Goal: Transaction & Acquisition: Download file/media

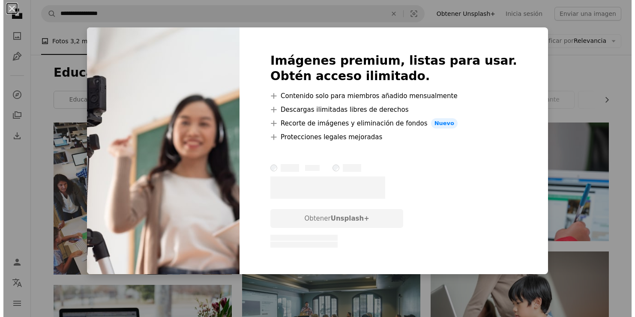
scroll to position [889, 0]
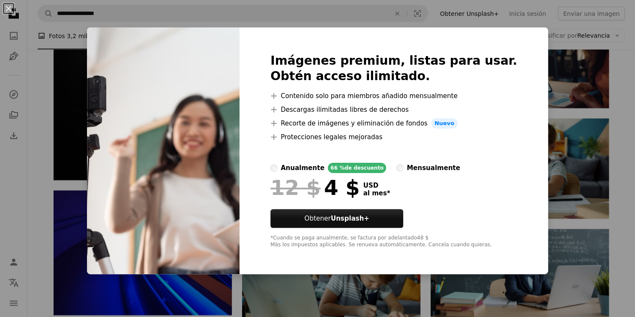
click at [345, 304] on div "An X shape Imágenes premium, listas para usar. Obtén acceso ilimitado. A plus s…" at bounding box center [317, 158] width 635 height 317
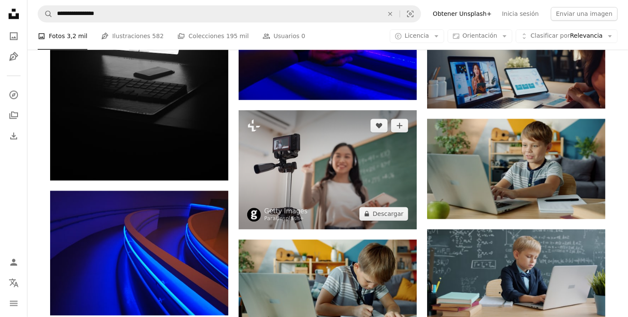
click at [305, 140] on img at bounding box center [328, 169] width 178 height 119
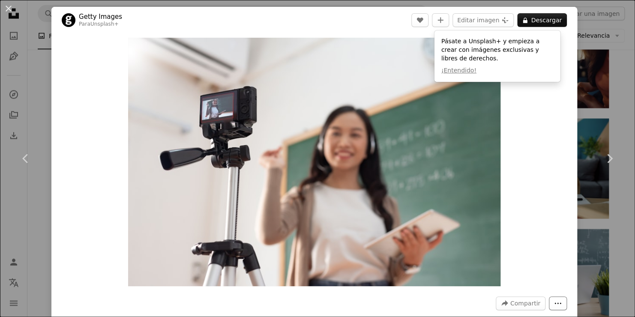
click at [554, 302] on icon "More Actions" at bounding box center [558, 303] width 8 height 8
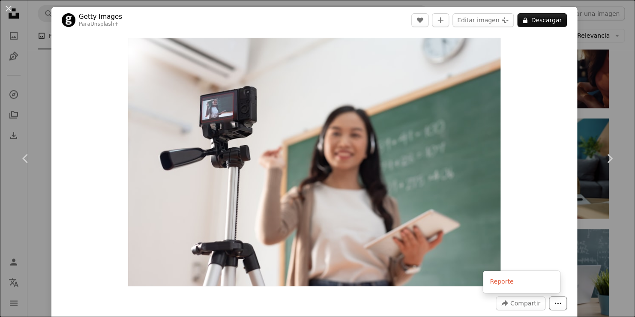
click at [554, 302] on icon "More Actions" at bounding box center [558, 303] width 8 height 8
click at [205, 149] on img "Ampliar en esta imagen" at bounding box center [314, 162] width 372 height 248
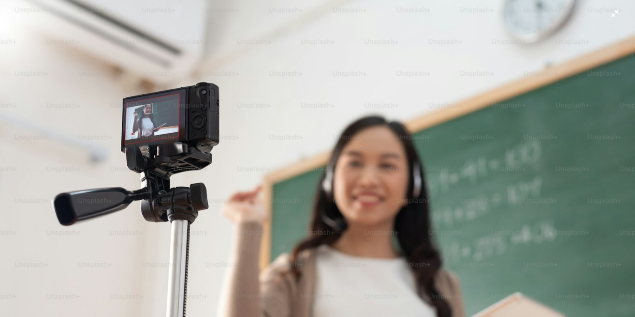
click at [209, 140] on img "Reducir el zoom en esta imagen" at bounding box center [317, 212] width 635 height 424
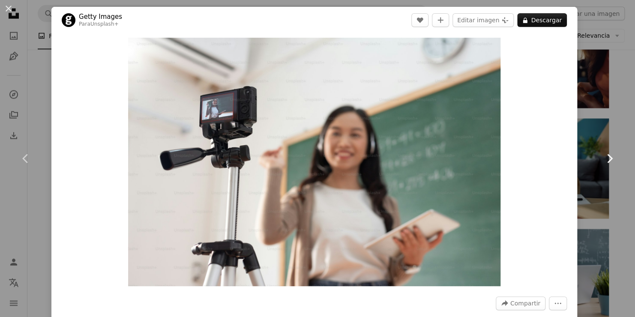
click at [583, 184] on link "Chevron right" at bounding box center [608, 158] width 51 height 82
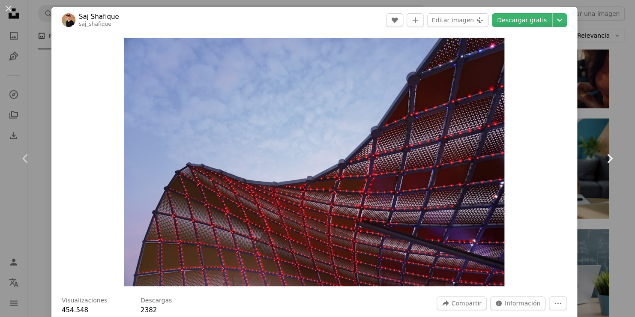
click at [621, 189] on link "Chevron right" at bounding box center [608, 158] width 51 height 82
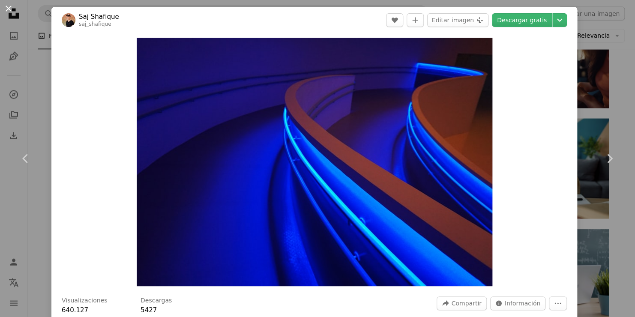
click at [9, 10] on button "An X shape" at bounding box center [8, 8] width 10 height 10
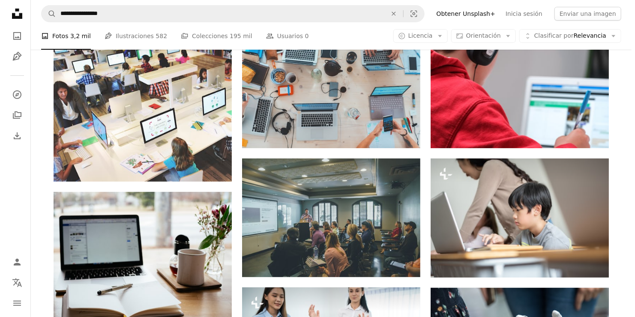
scroll to position [247, 0]
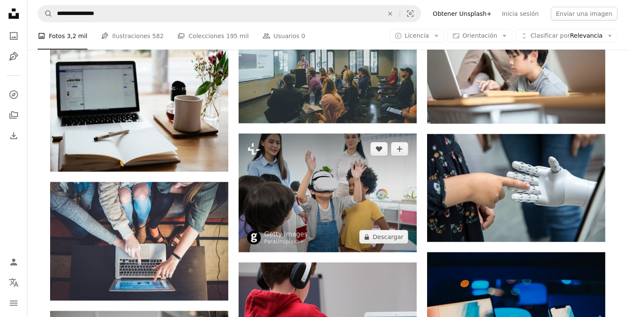
click at [331, 194] on img at bounding box center [328, 193] width 178 height 119
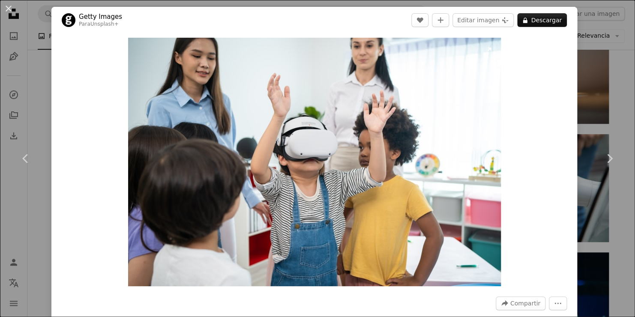
click at [366, 144] on img "Ampliar en esta imagen" at bounding box center [314, 162] width 373 height 248
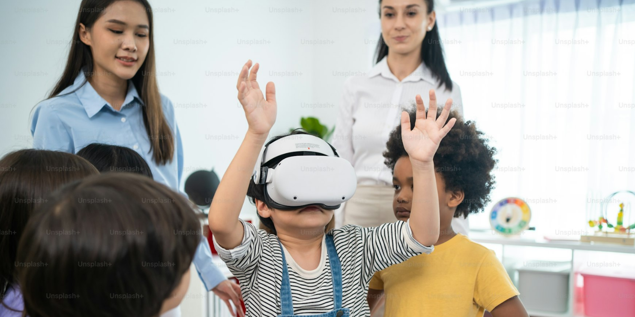
scroll to position [49, 0]
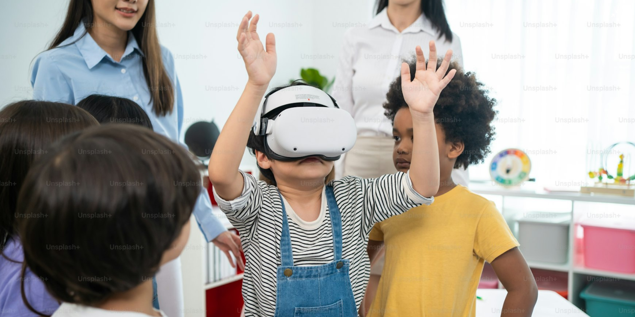
click at [366, 144] on img "Reducir el zoom en esta imagen" at bounding box center [317, 163] width 635 height 424
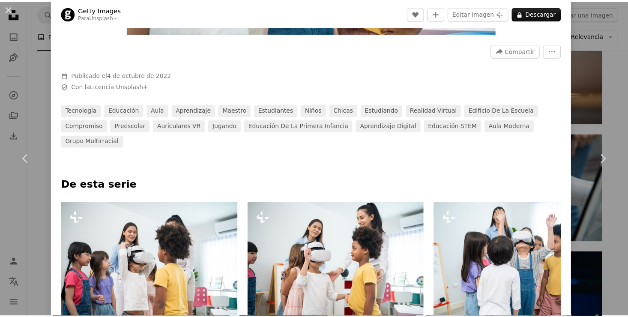
scroll to position [277, 0]
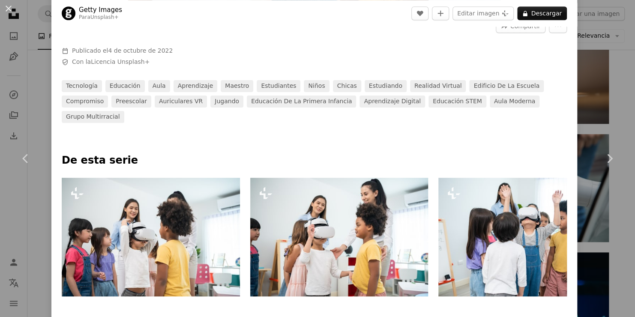
click at [612, 50] on div "An X shape Chevron left Chevron right Getty Images Para Unsplash+ A heart A plu…" at bounding box center [317, 158] width 635 height 317
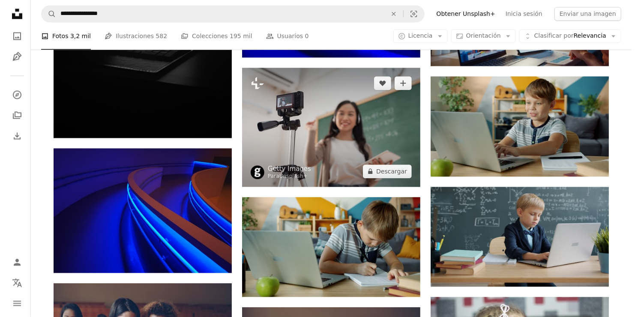
scroll to position [932, 0]
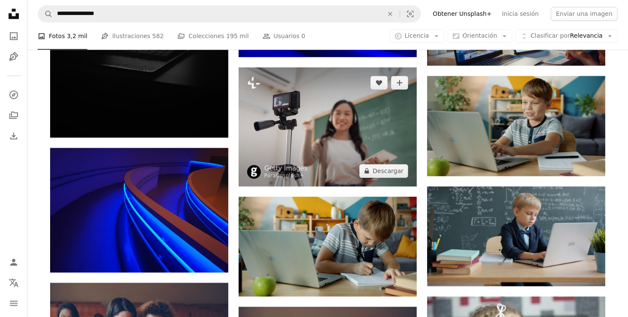
click at [348, 126] on img at bounding box center [328, 126] width 178 height 119
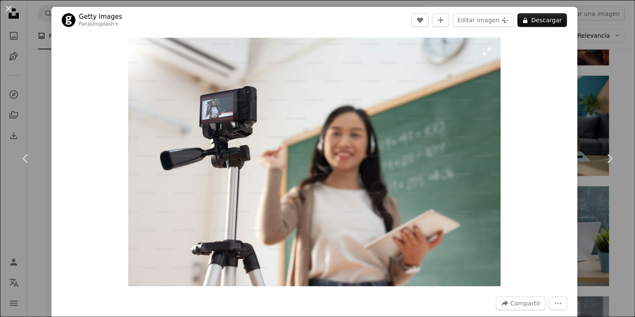
click at [393, 168] on img "Ampliar en esta imagen" at bounding box center [314, 162] width 372 height 248
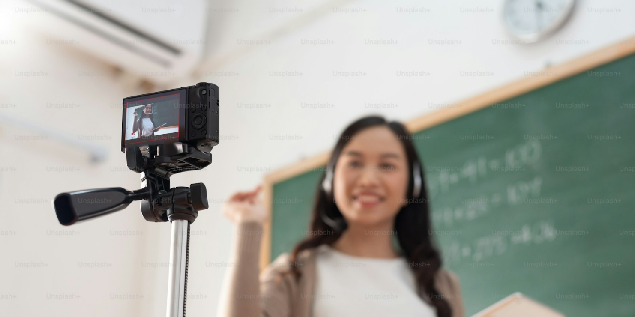
scroll to position [49, 0]
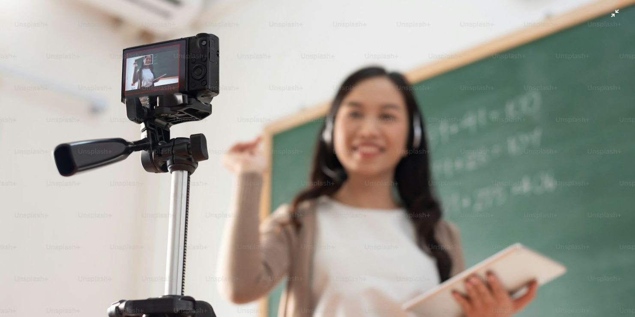
click at [401, 146] on img "Reducir el zoom en esta imagen" at bounding box center [317, 162] width 635 height 424
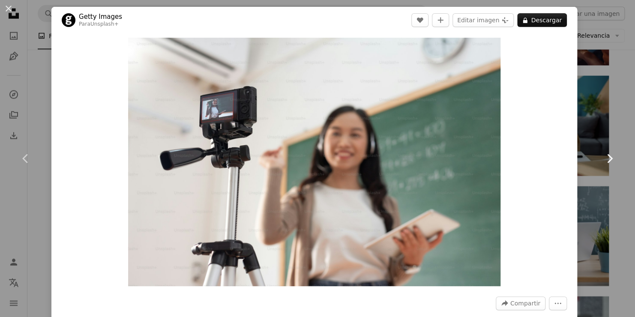
click at [607, 159] on icon at bounding box center [610, 158] width 6 height 9
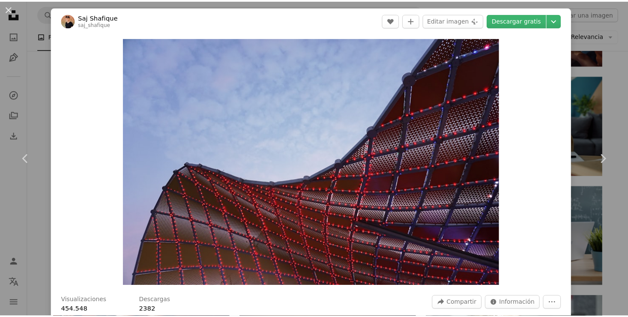
scroll to position [277, 0]
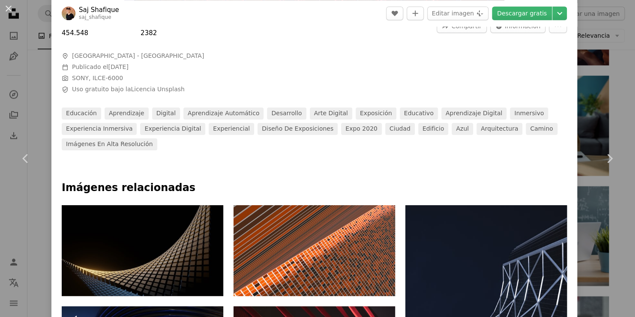
click at [10, 4] on button "An X shape" at bounding box center [8, 8] width 10 height 10
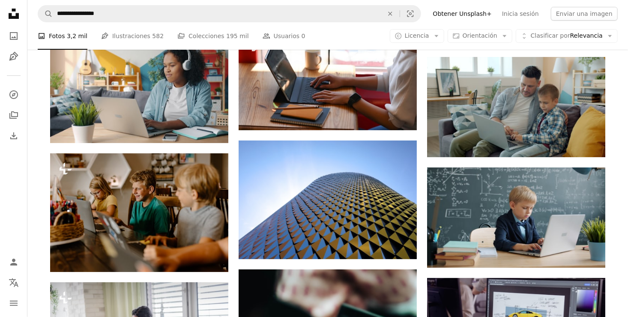
scroll to position [1542, 0]
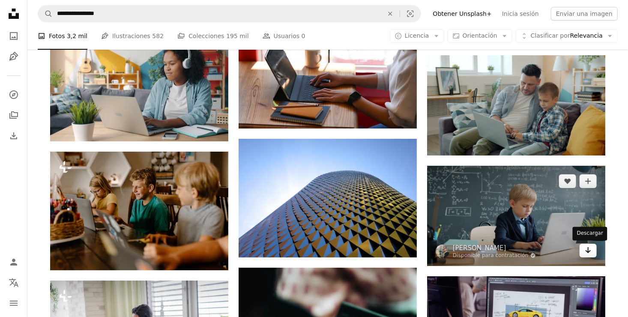
click at [588, 250] on icon "Arrow pointing down" at bounding box center [588, 250] width 7 height 10
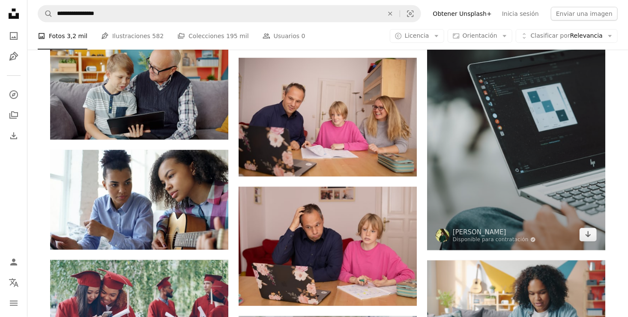
scroll to position [3426, 0]
